Goal: Navigation & Orientation: Find specific page/section

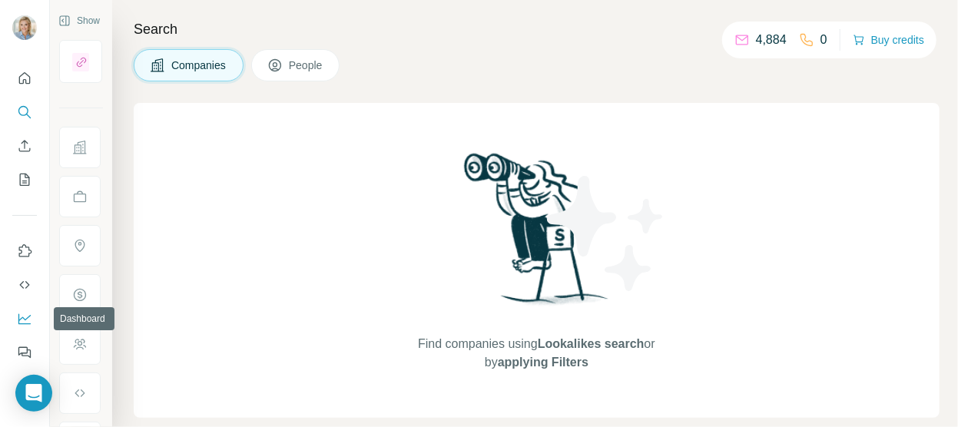
click at [25, 318] on icon "Dashboard" at bounding box center [24, 318] width 15 height 15
click at [30, 82] on icon "Quick start" at bounding box center [25, 78] width 12 height 12
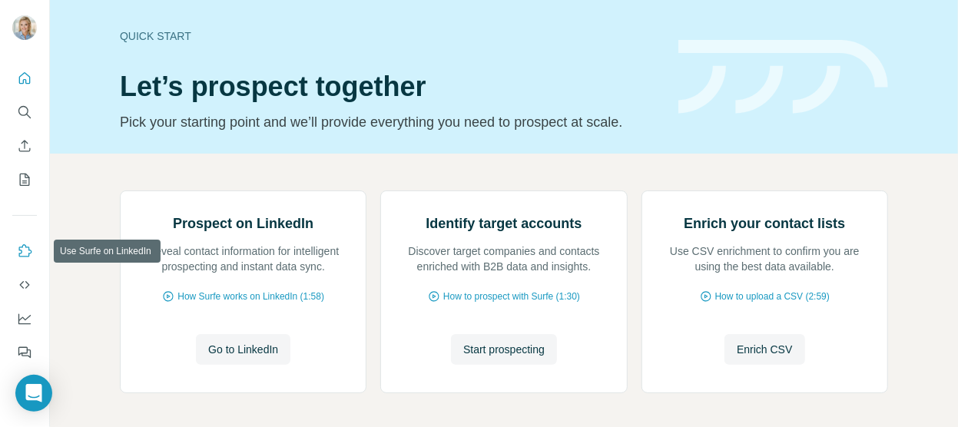
click at [24, 242] on button "Use Surfe on LinkedIn" at bounding box center [24, 251] width 25 height 28
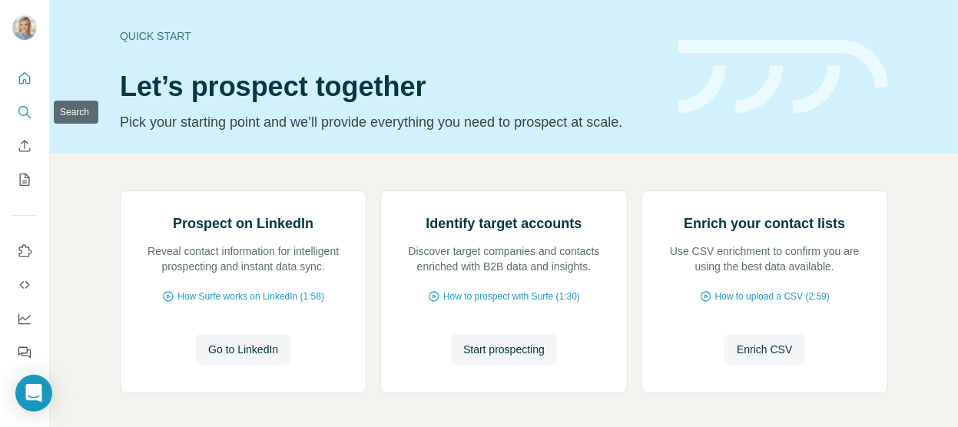
click at [31, 110] on icon "Search" at bounding box center [24, 111] width 15 height 15
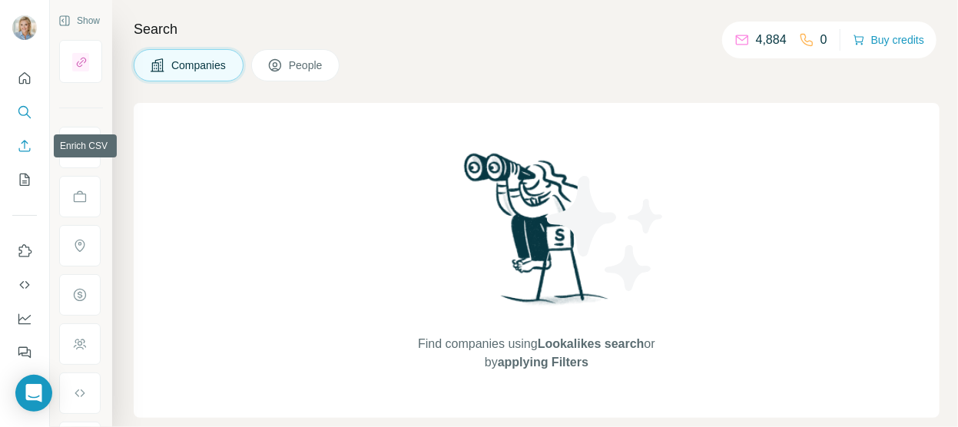
click at [22, 139] on icon "Enrich CSV" at bounding box center [24, 145] width 15 height 15
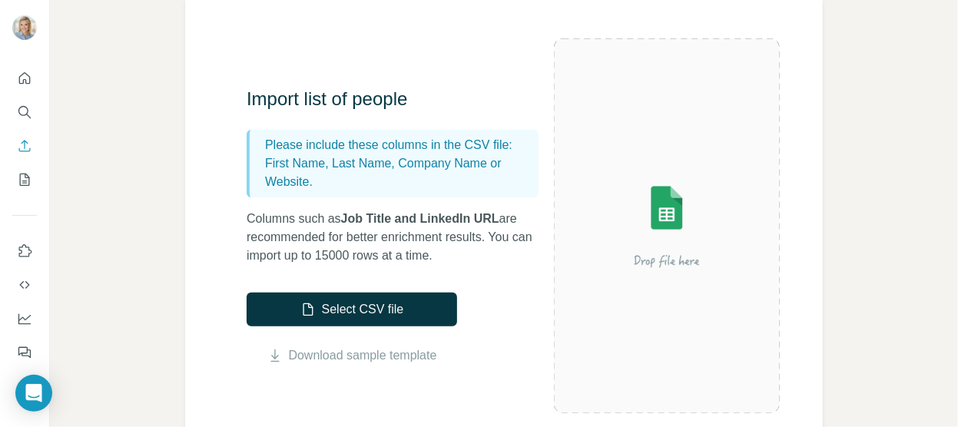
scroll to position [154, 0]
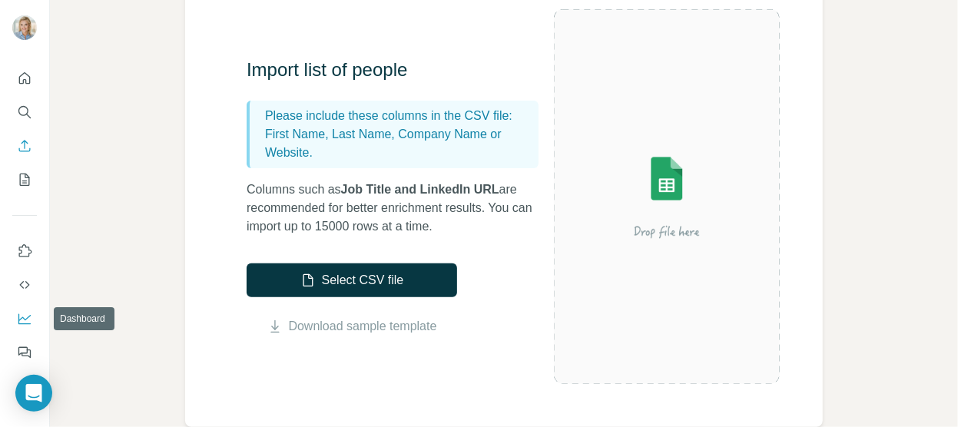
click at [25, 320] on icon "Dashboard" at bounding box center [24, 318] width 15 height 15
click at [31, 84] on icon "Quick start" at bounding box center [24, 78] width 15 height 15
